Goal: Task Accomplishment & Management: Manage account settings

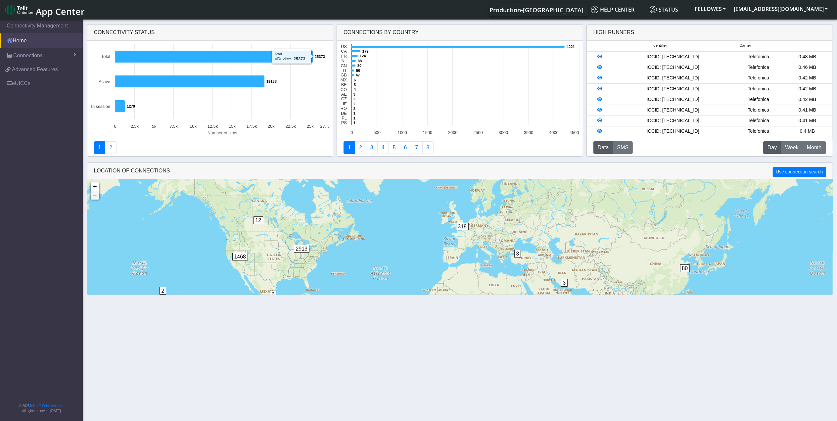
click at [31, 45] on link "Home" at bounding box center [41, 40] width 83 height 15
click at [29, 53] on span "Connections" at bounding box center [27, 56] width 29 height 8
click at [48, 70] on link "List" at bounding box center [41, 70] width 83 height 14
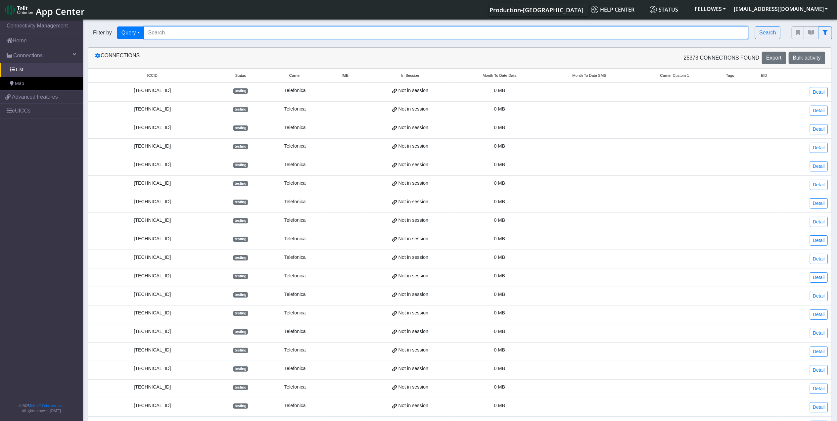
click at [232, 37] on input "Search..." at bounding box center [446, 32] width 605 height 13
type input "353141280778841"
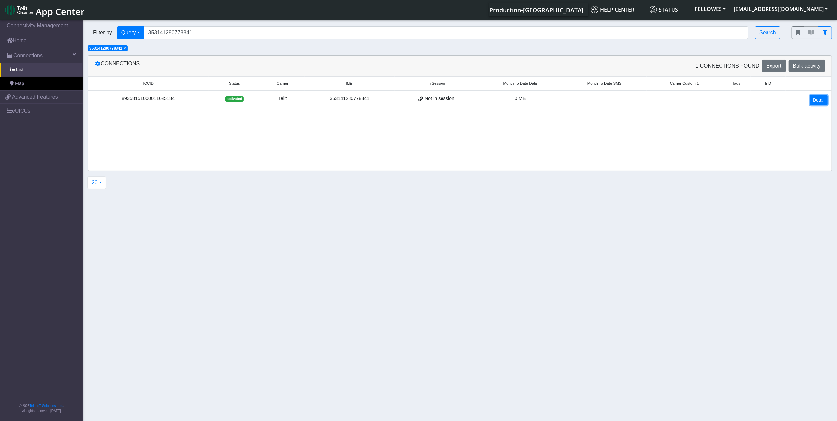
click at [817, 100] on link "Detail" at bounding box center [819, 100] width 18 height 10
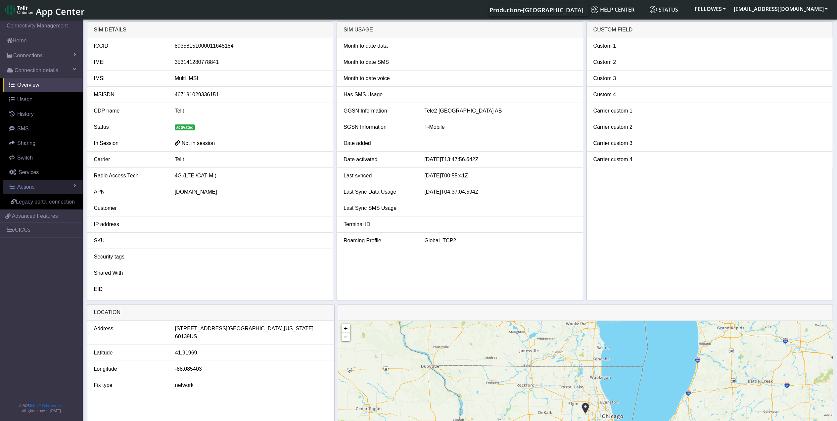
click at [47, 186] on link "Actions" at bounding box center [43, 187] width 80 height 15
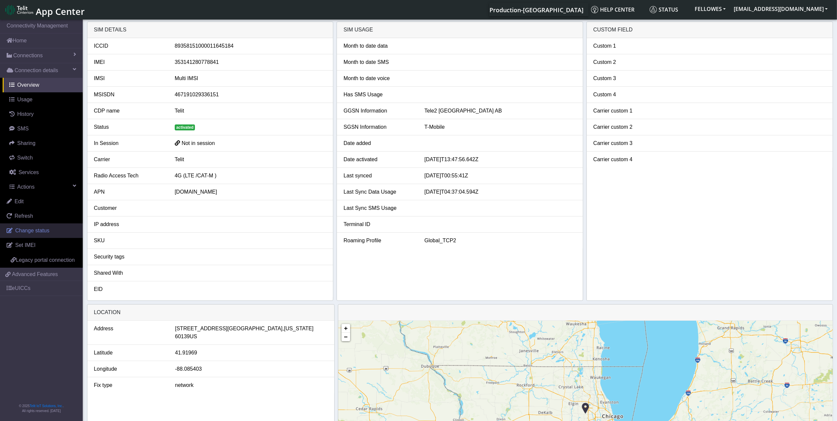
click at [52, 231] on link "Change status" at bounding box center [41, 230] width 83 height 15
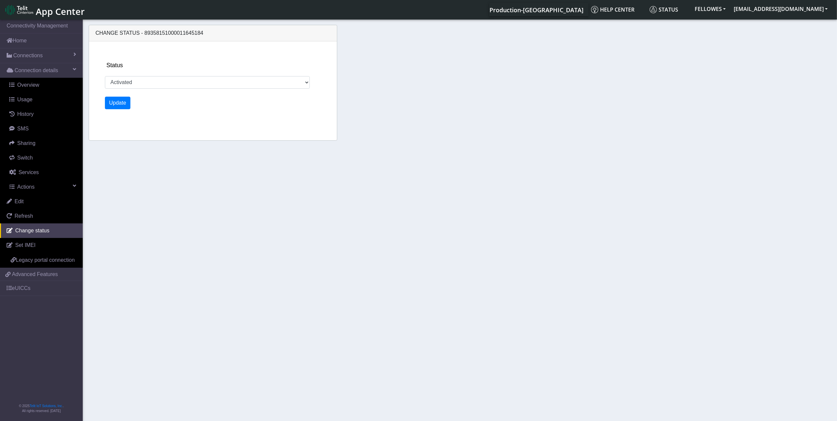
drag, startPoint x: 236, startPoint y: 89, endPoint x: 234, endPoint y: 86, distance: 3.6
click at [235, 87] on div "Status Activated Deactivated Update" at bounding box center [218, 90] width 233 height 99
click at [191, 82] on select "Activated Deactivated" at bounding box center [207, 82] width 205 height 13
select select "deactivated"
click at [105, 76] on select "Activated Deactivated" at bounding box center [207, 82] width 205 height 13
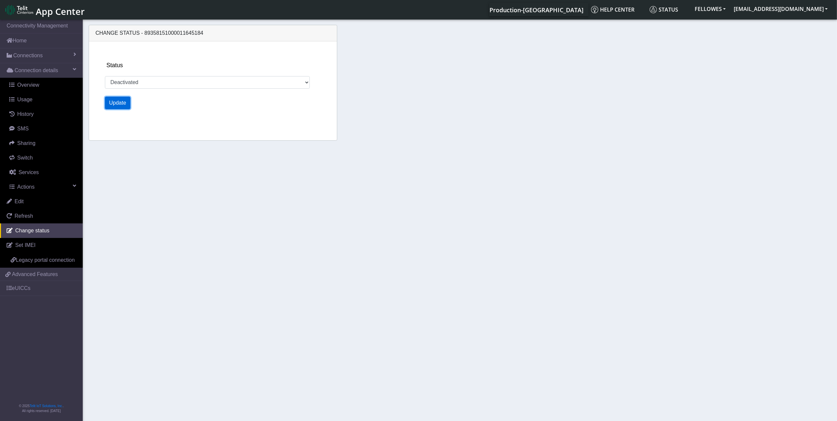
click at [118, 103] on button "Update" at bounding box center [118, 103] width 26 height 13
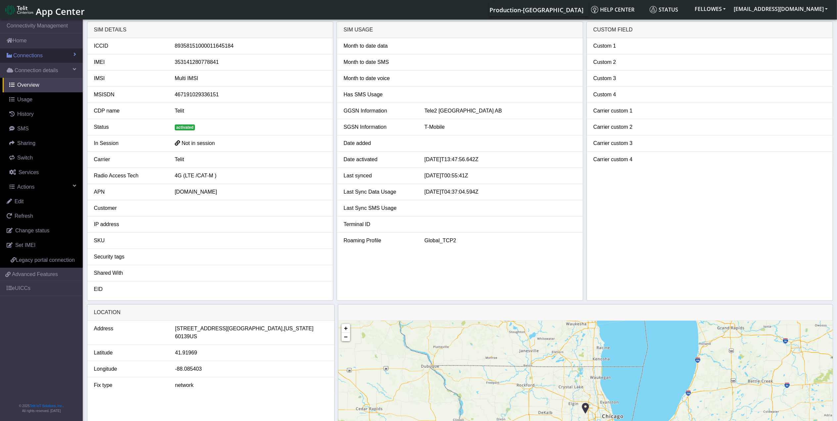
click at [42, 58] on link "Connections" at bounding box center [41, 55] width 83 height 15
